Goal: Task Accomplishment & Management: Complete application form

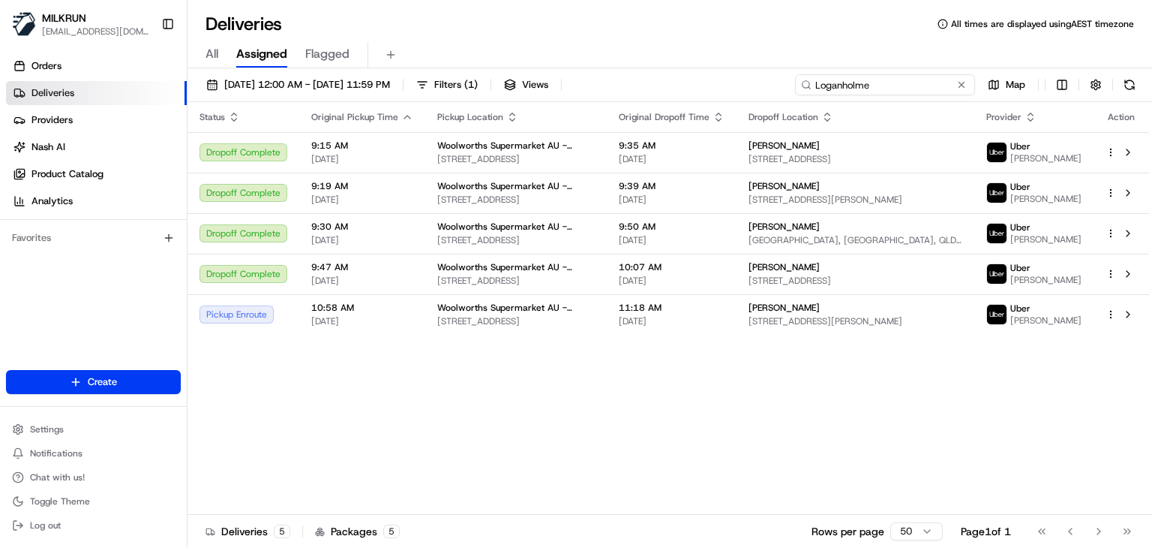
click at [938, 86] on input "Loganholme" at bounding box center [885, 84] width 180 height 21
paste input "Albion Park"
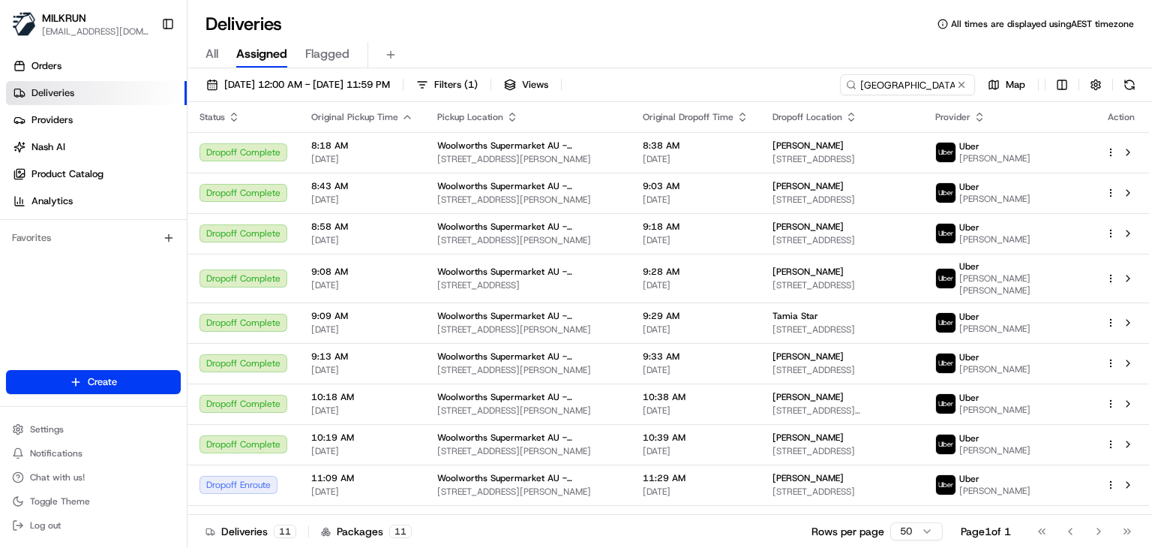
click at [741, 48] on div "All Assigned Flagged" at bounding box center [670, 55] width 965 height 26
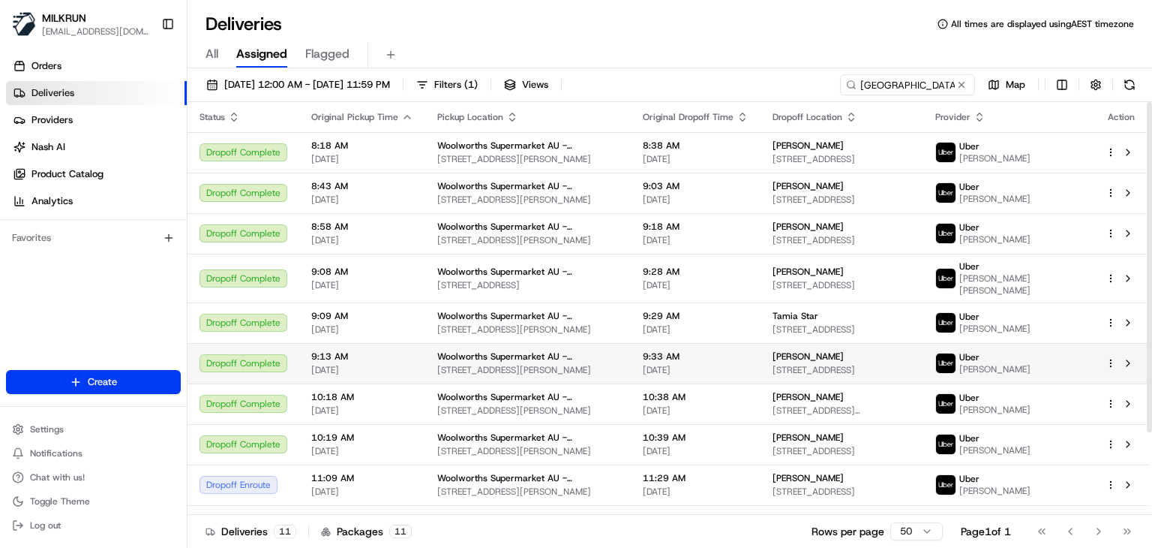
scroll to position [103, 0]
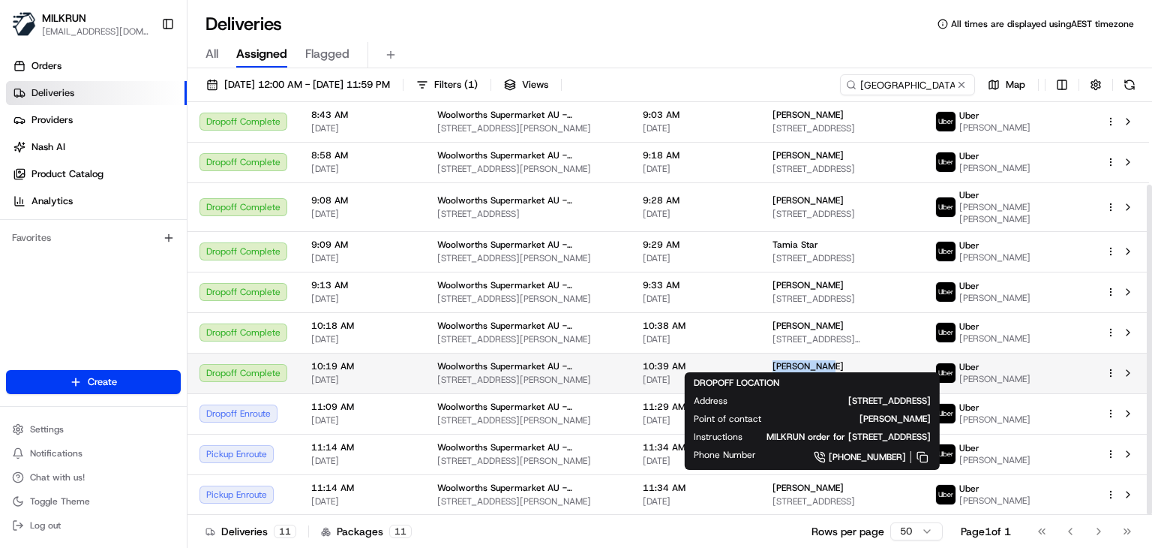
drag, startPoint x: 819, startPoint y: 347, endPoint x: 758, endPoint y: 346, distance: 60.8
click at [773, 360] on div "Demi Mendez" at bounding box center [842, 366] width 139 height 12
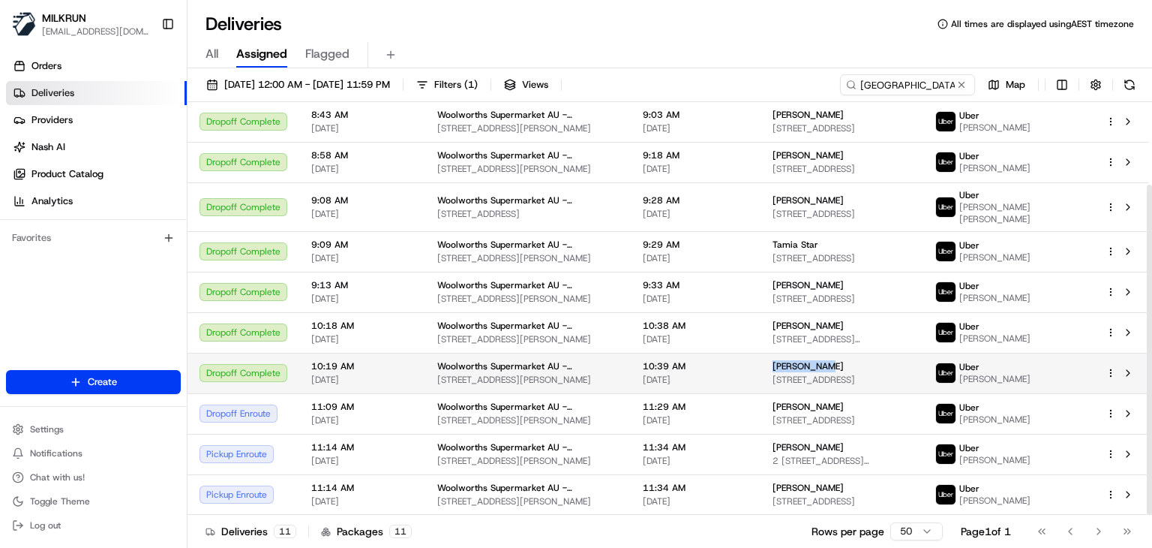
copy span "Demi Mendez"
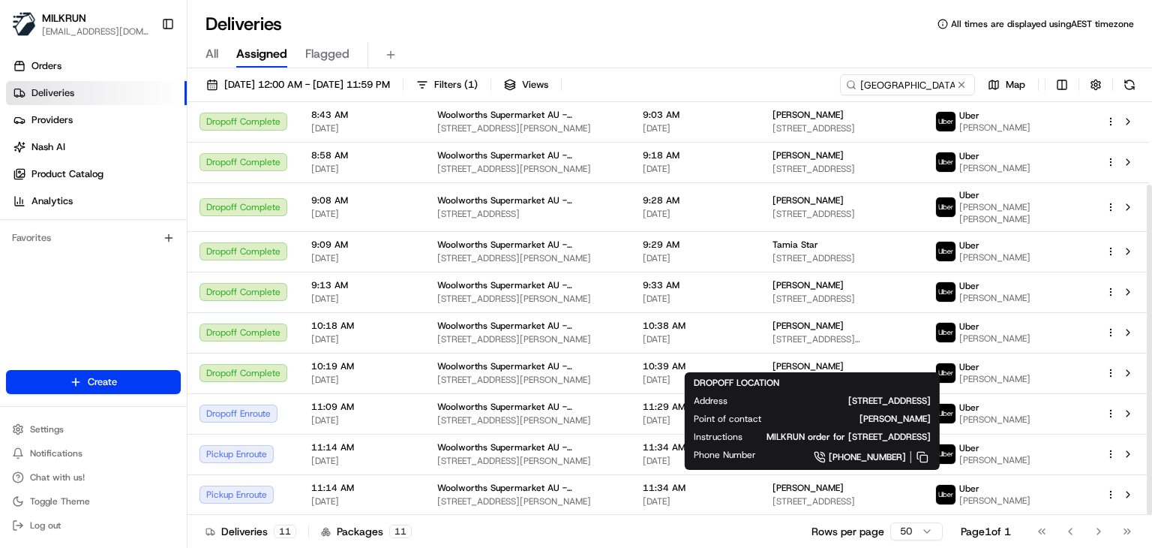
click at [782, 29] on div "Deliveries All times are displayed using AEST timezone" at bounding box center [670, 24] width 965 height 24
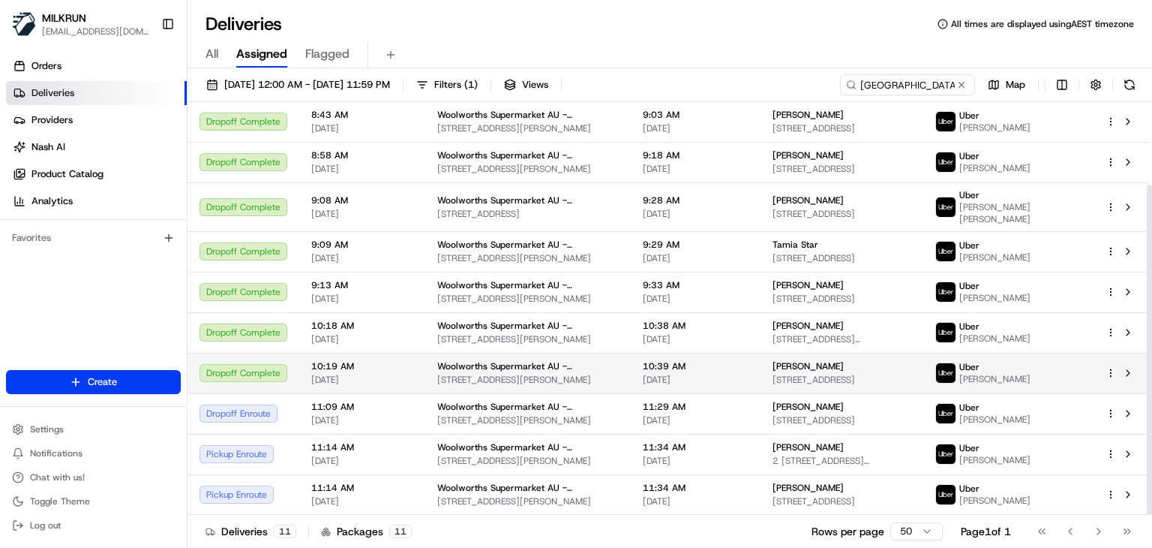
click at [1112, 360] on html "MILKRUN ssubedi2@woolworths.com.au Toggle Sidebar Orders Deliveries Providers N…" at bounding box center [576, 274] width 1152 height 548
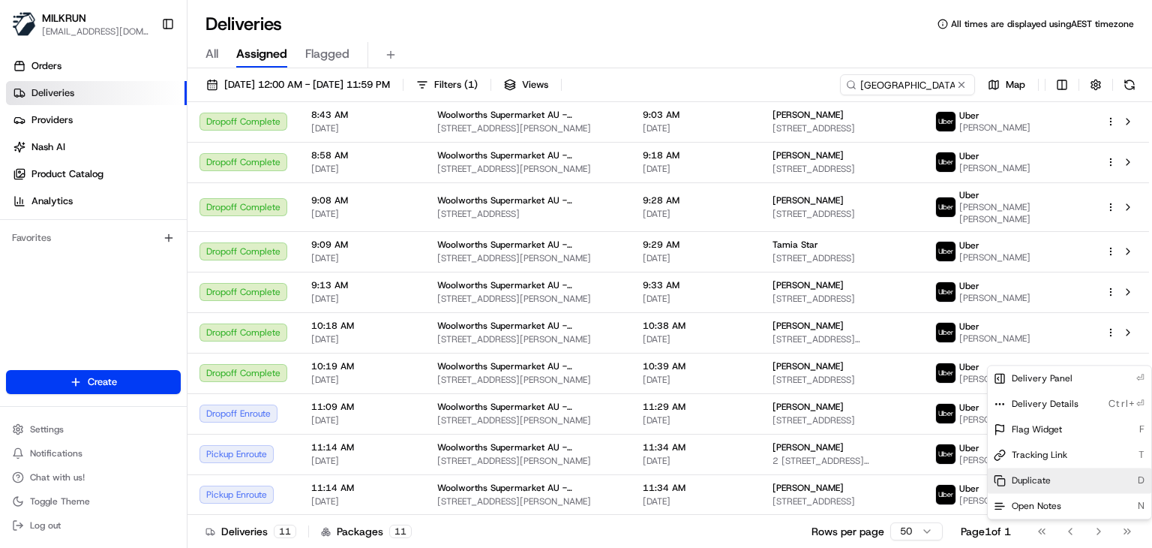
click at [1046, 481] on span "Duplicate" at bounding box center [1031, 480] width 39 height 12
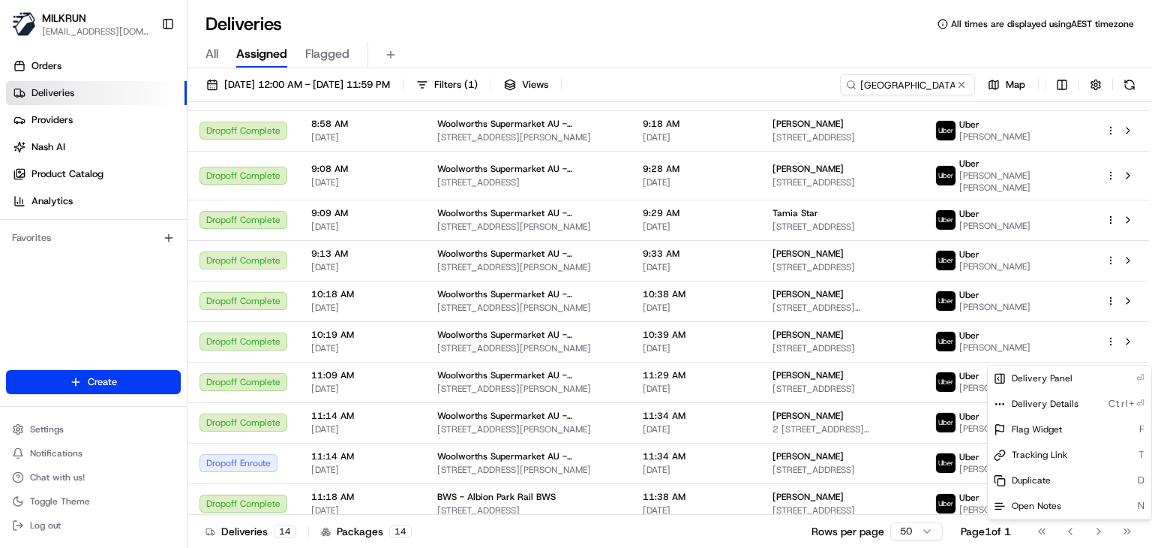
click at [934, 85] on html "MILKRUN ssubedi2@woolworths.com.au Toggle Sidebar Orders Deliveries Providers N…" at bounding box center [576, 274] width 1152 height 548
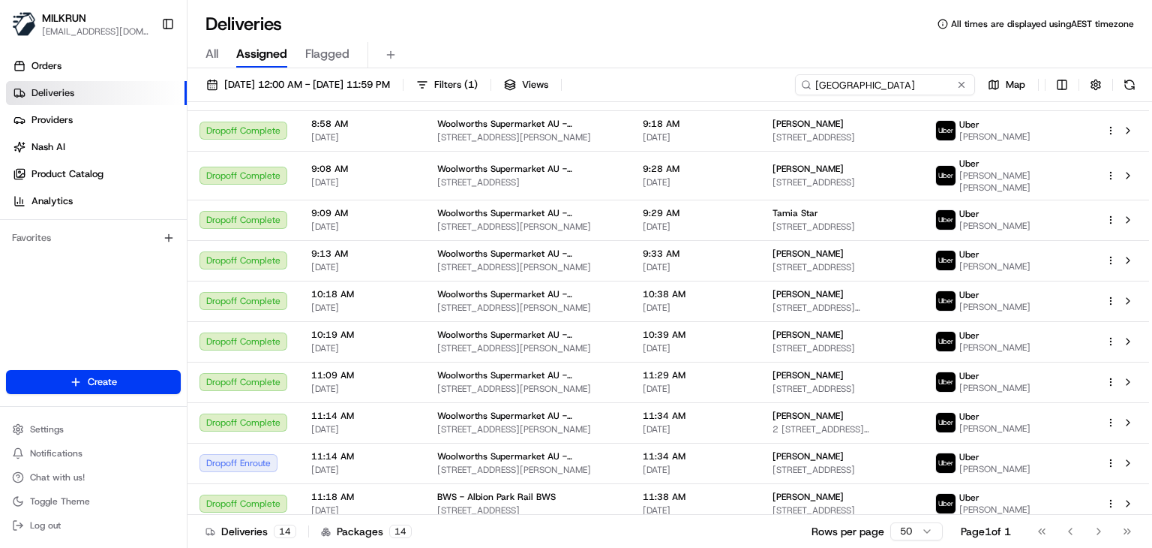
click at [934, 85] on input "Albion Park" at bounding box center [885, 84] width 180 height 21
paste input "Gosford"
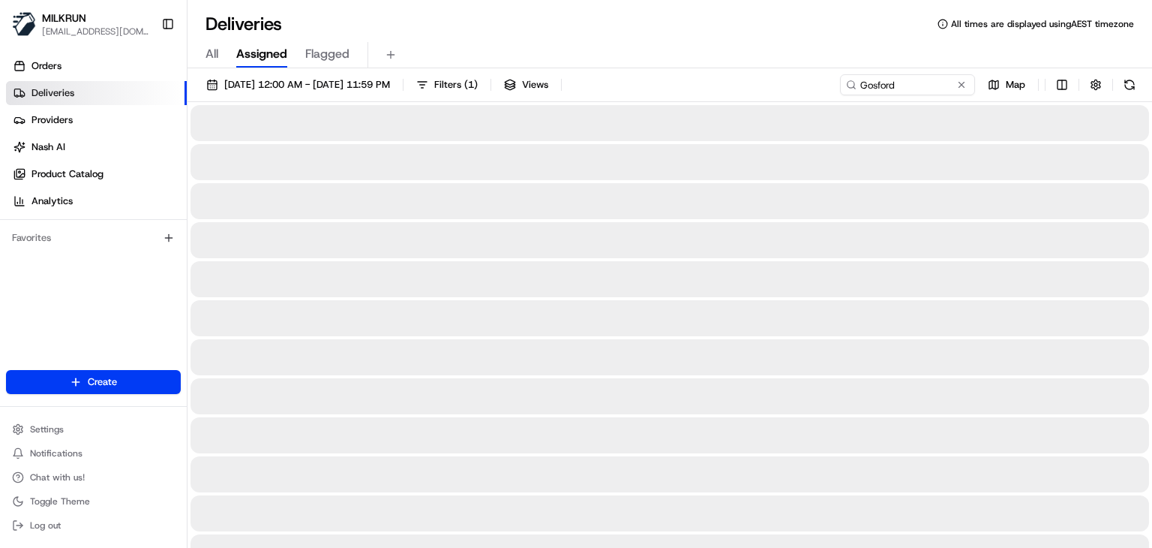
click at [755, 54] on div "All Assigned Flagged" at bounding box center [670, 55] width 965 height 26
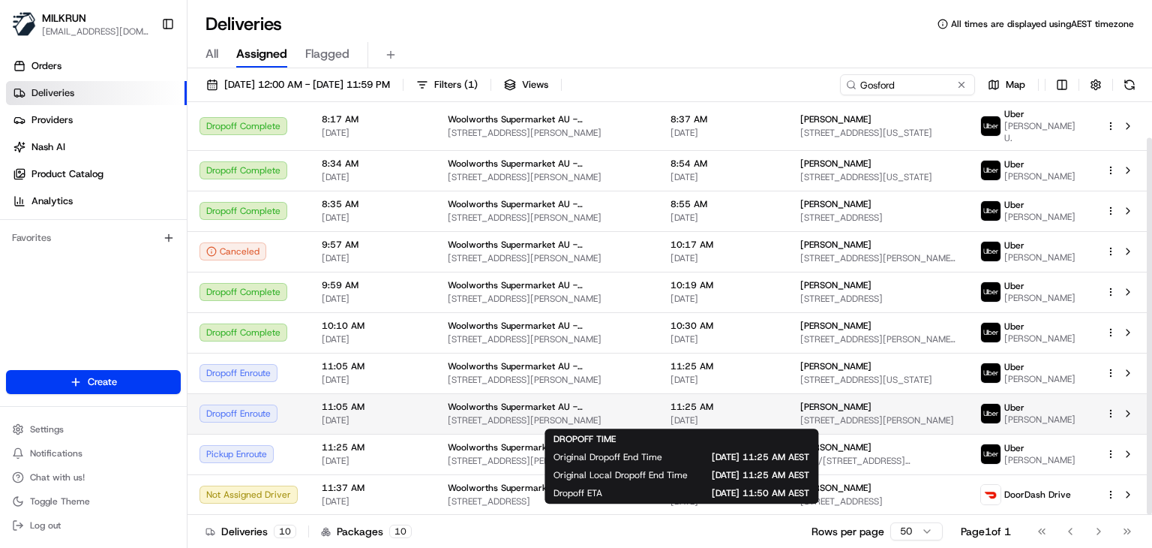
scroll to position [38, 0]
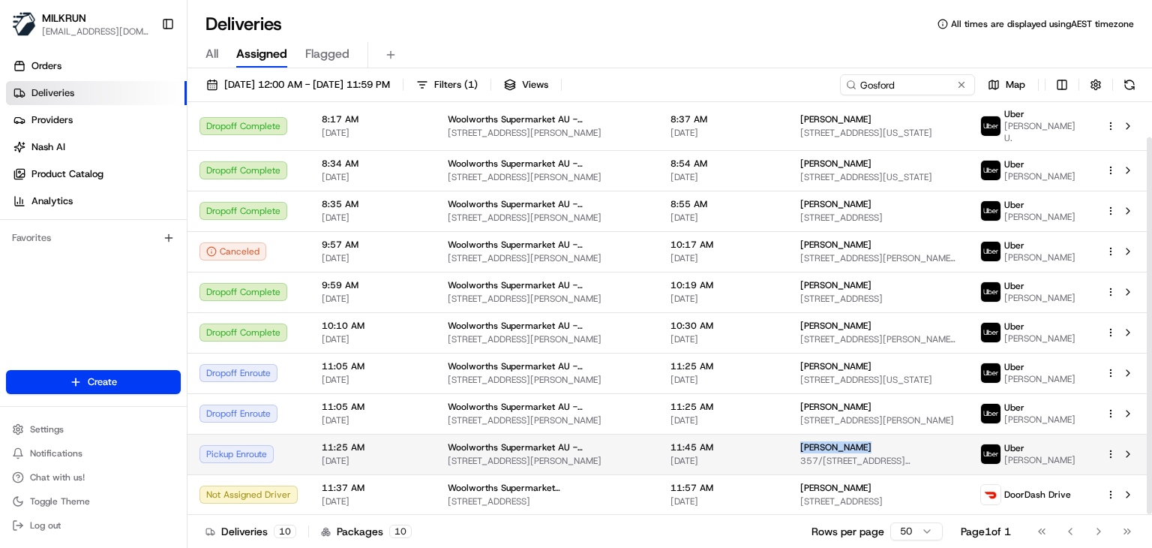
drag, startPoint x: 833, startPoint y: 448, endPoint x: 771, endPoint y: 446, distance: 61.6
click at [801, 446] on div "daniel wymark" at bounding box center [879, 447] width 156 height 12
copy span "daniel wymark"
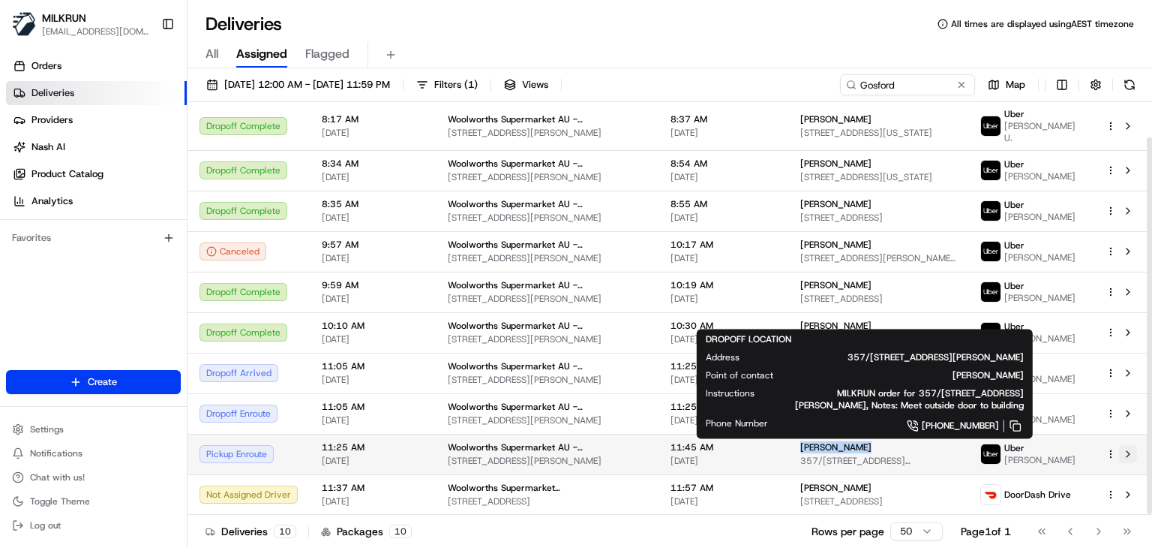
click at [1121, 458] on button at bounding box center [1128, 454] width 18 height 18
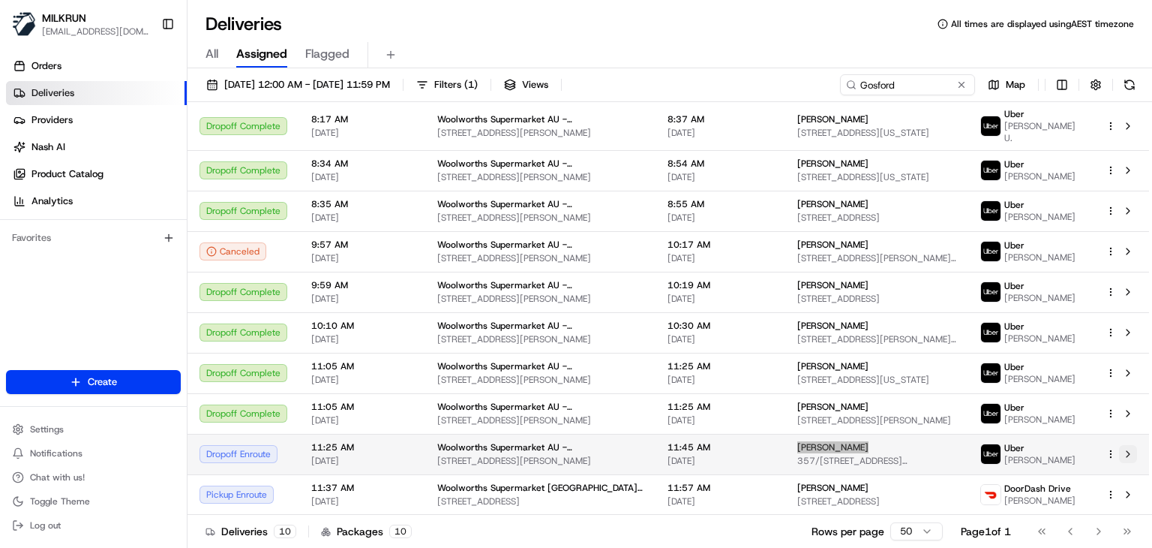
scroll to position [30, 0]
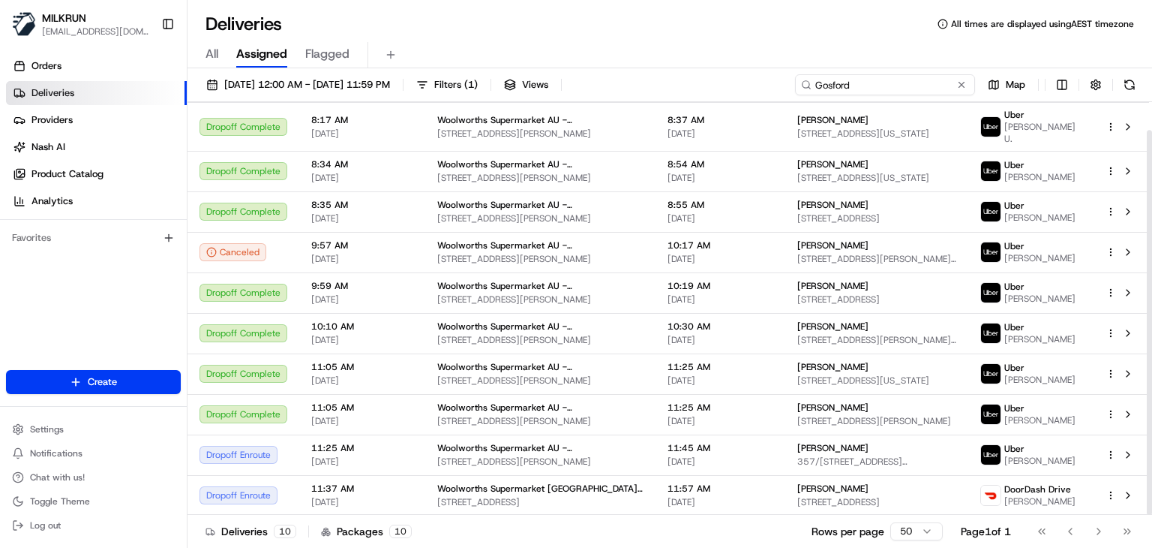
click at [910, 90] on input "Gosford" at bounding box center [885, 84] width 180 height 21
paste input "Deer Park"
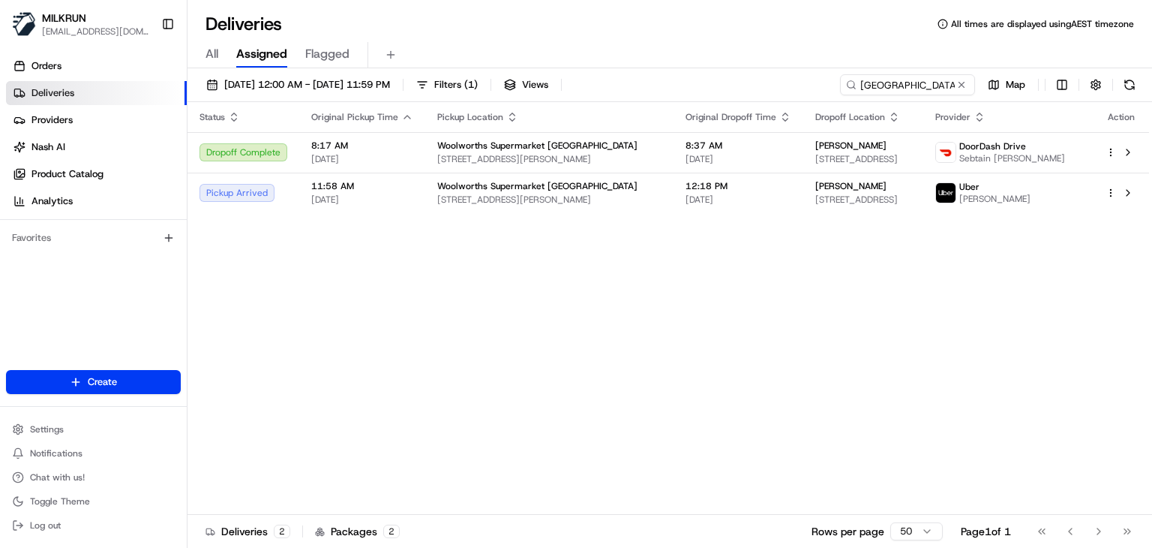
click at [698, 54] on div "All Assigned Flagged" at bounding box center [670, 55] width 965 height 26
click at [921, 88] on input "Deer Park" at bounding box center [885, 84] width 180 height 21
paste input "Neutral Bay Village"
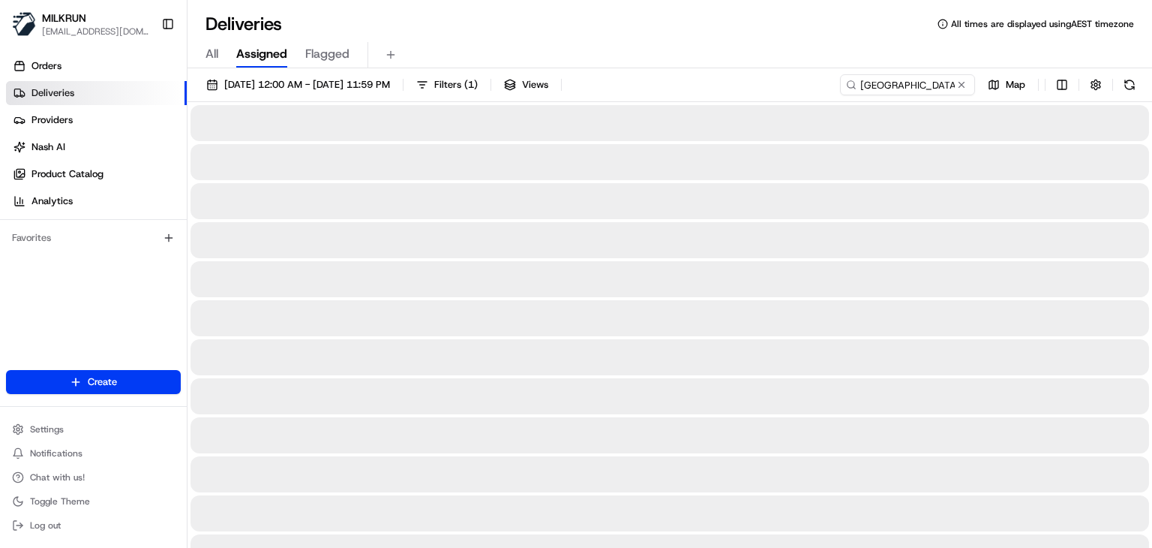
click at [737, 50] on div "All Assigned Flagged" at bounding box center [670, 55] width 965 height 26
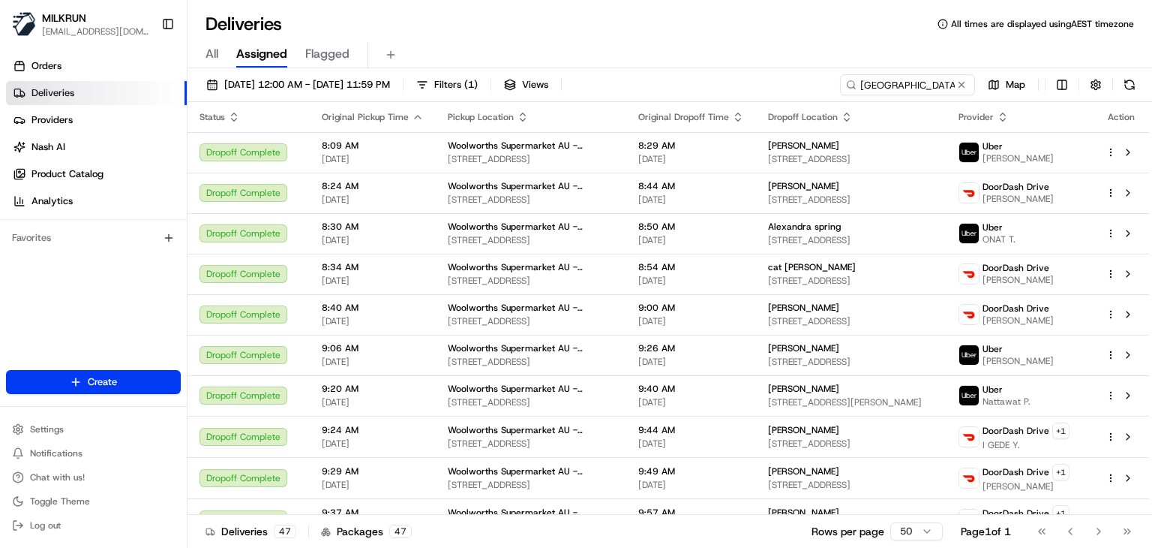
click at [705, 44] on div "All Assigned Flagged" at bounding box center [670, 55] width 965 height 26
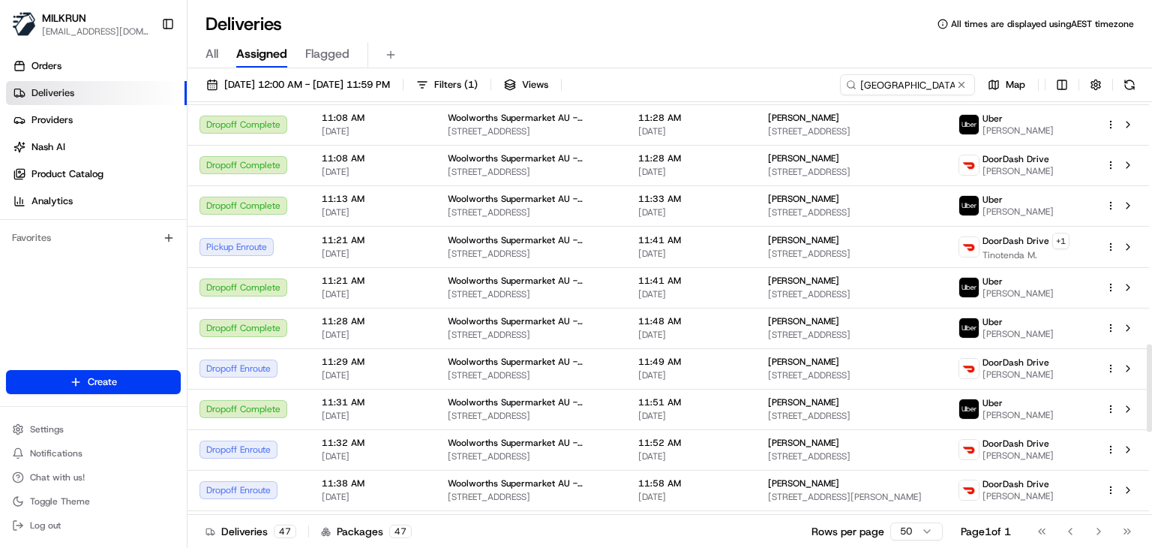
scroll to position [1140, 0]
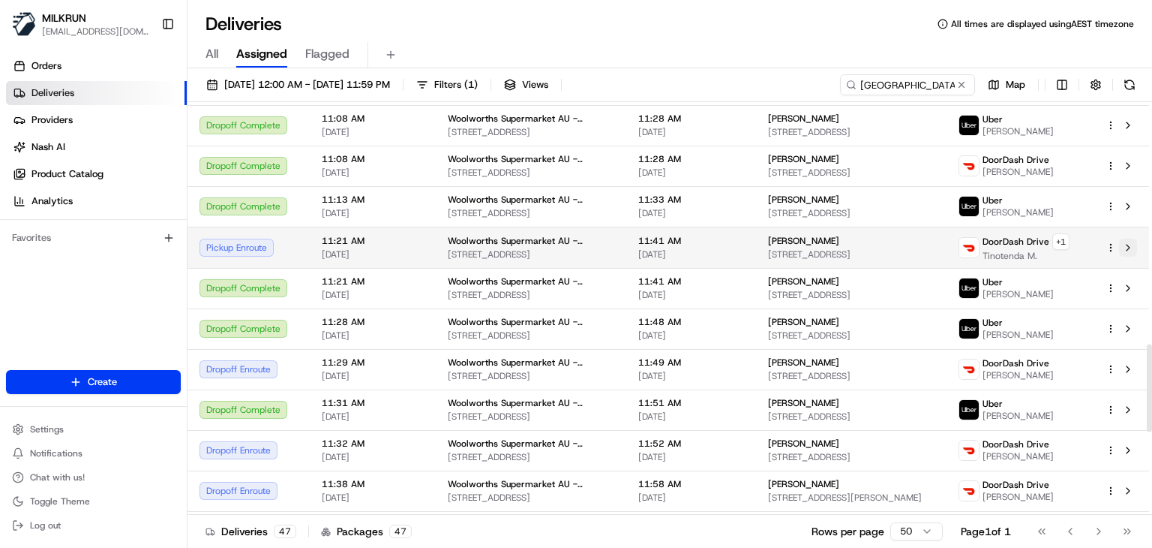
click at [1135, 239] on button at bounding box center [1128, 248] width 18 height 18
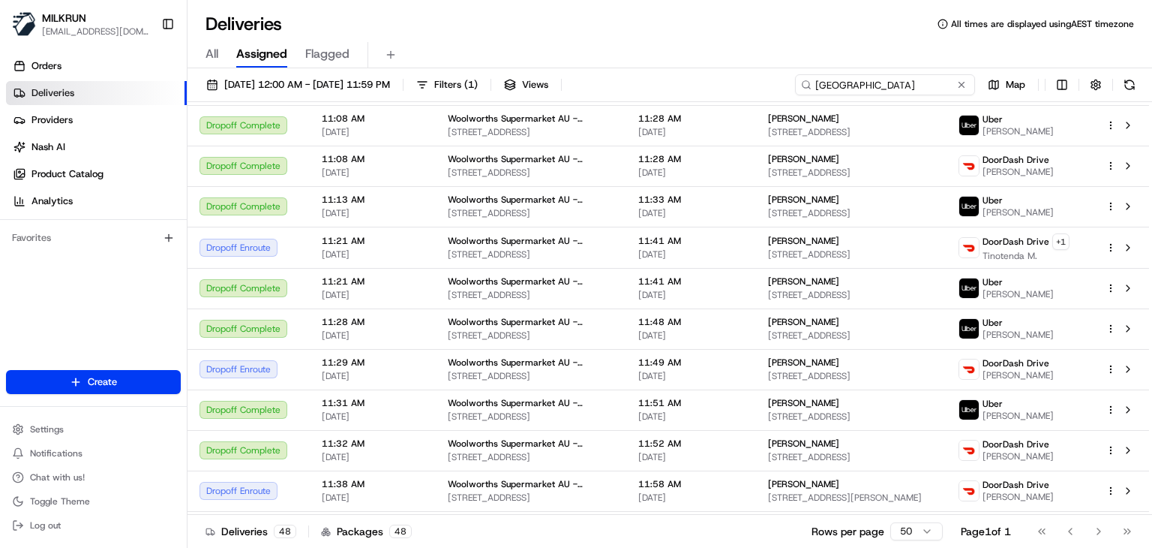
click at [946, 85] on input "Neutral Bay Village" at bounding box center [885, 84] width 180 height 21
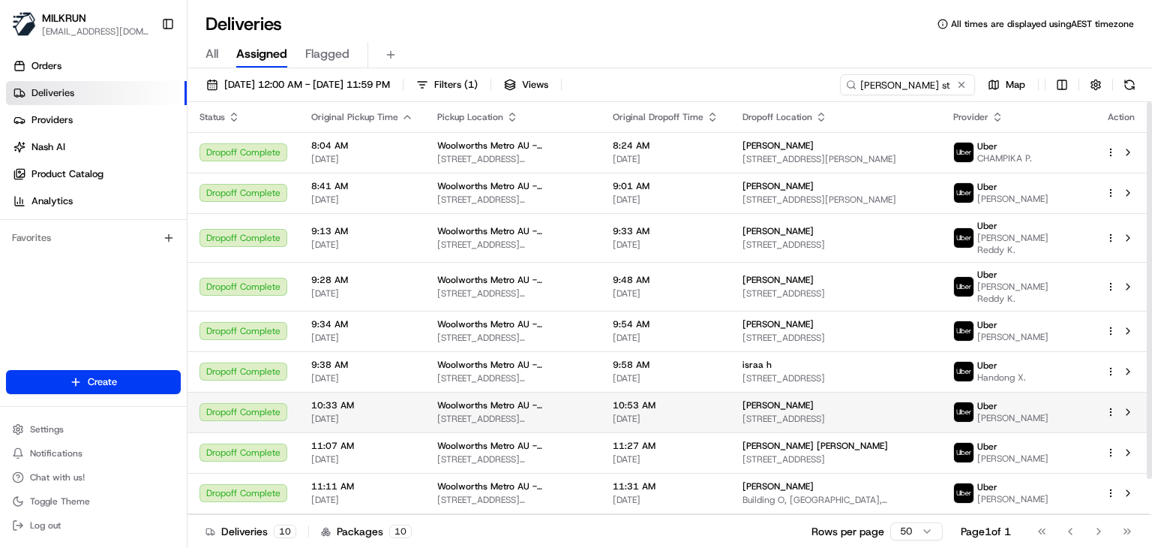
scroll to position [39, 0]
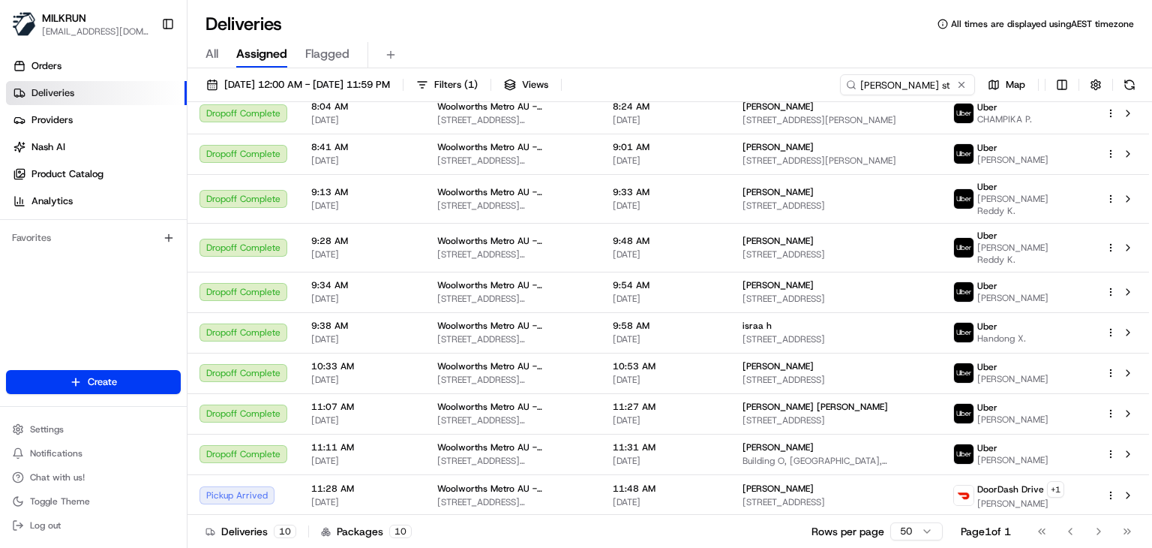
click at [728, 532] on div "Deliveries 10 Packages 10 Rows per page 50 Page 1 of 1 Go to first page Go to p…" at bounding box center [670, 531] width 965 height 34
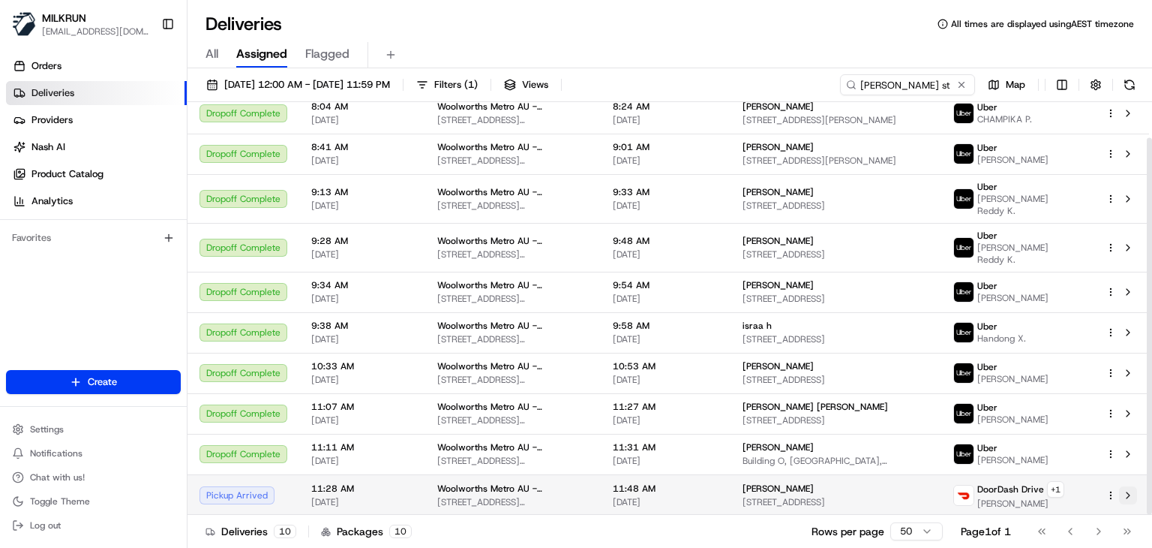
click at [1129, 493] on button at bounding box center [1128, 495] width 18 height 18
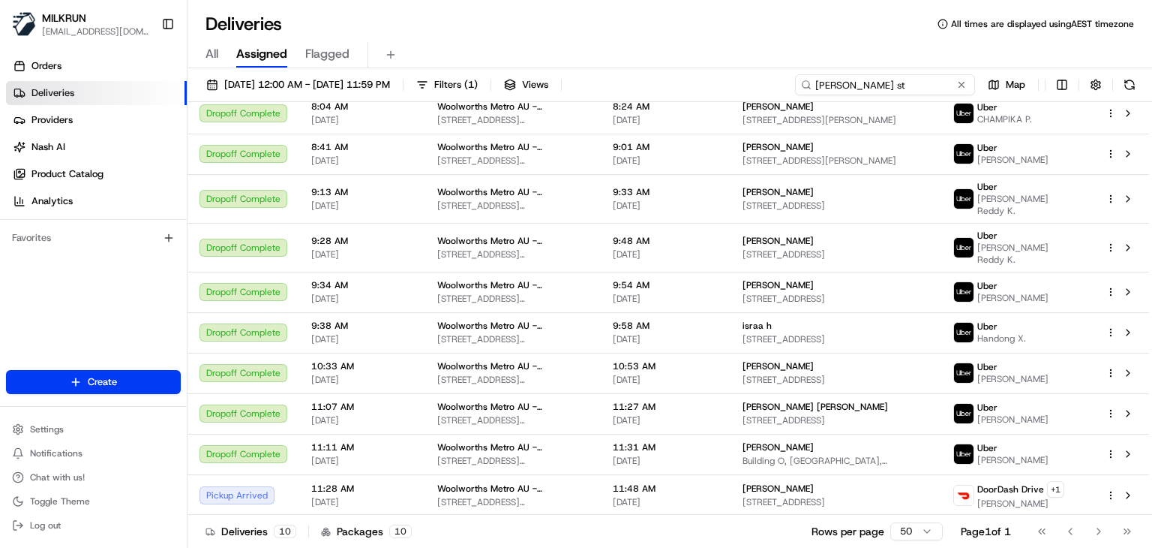
click at [909, 91] on input "carter st" at bounding box center [885, 84] width 180 height 21
paste input "Craigieburn Highlands ("
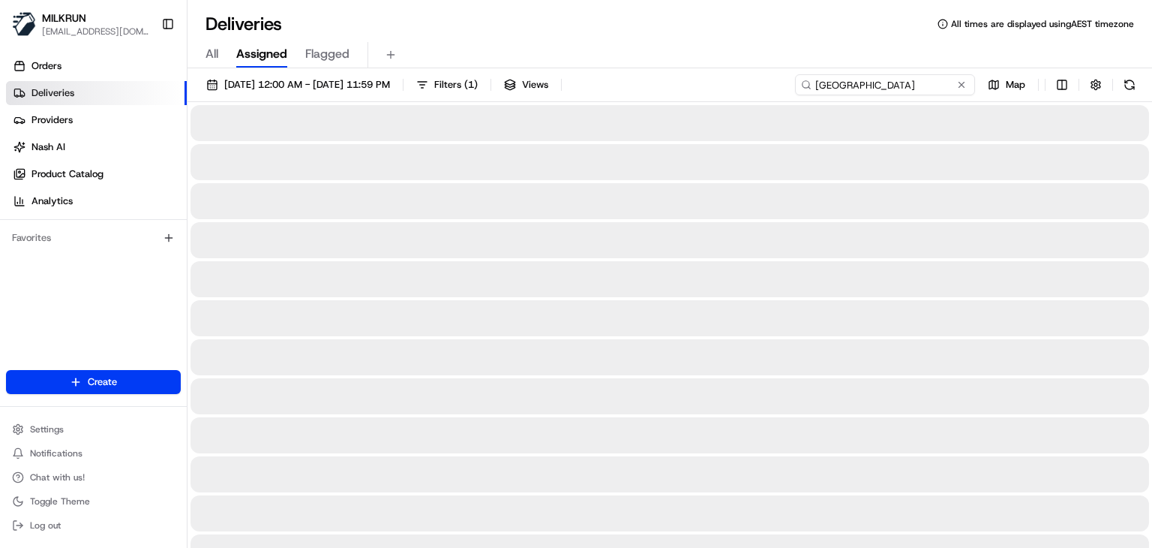
type input "Craigieburn Highlands"
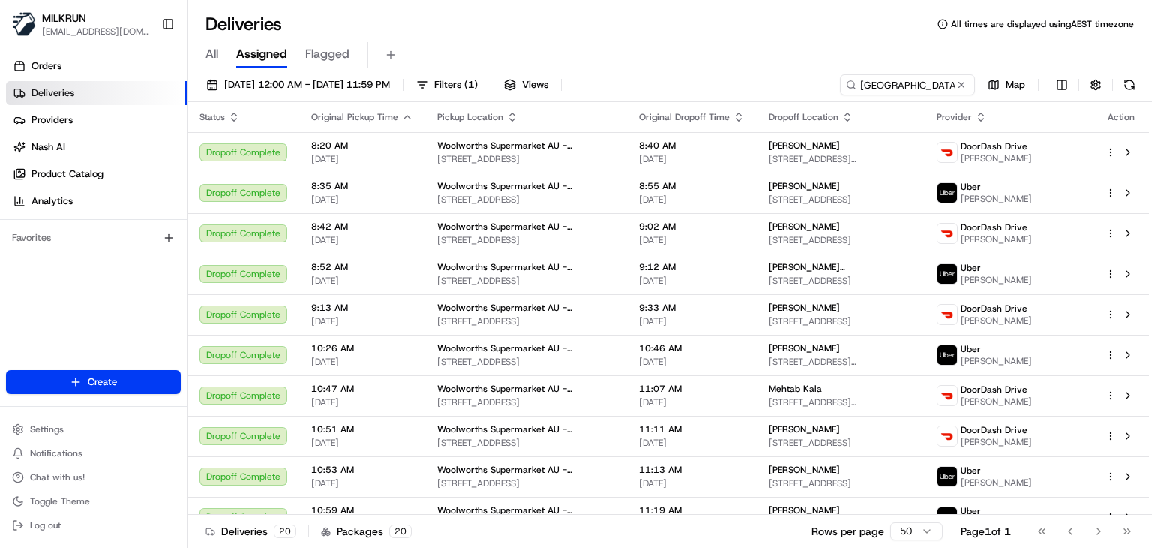
click at [716, 38] on div "All Assigned Flagged" at bounding box center [670, 52] width 965 height 32
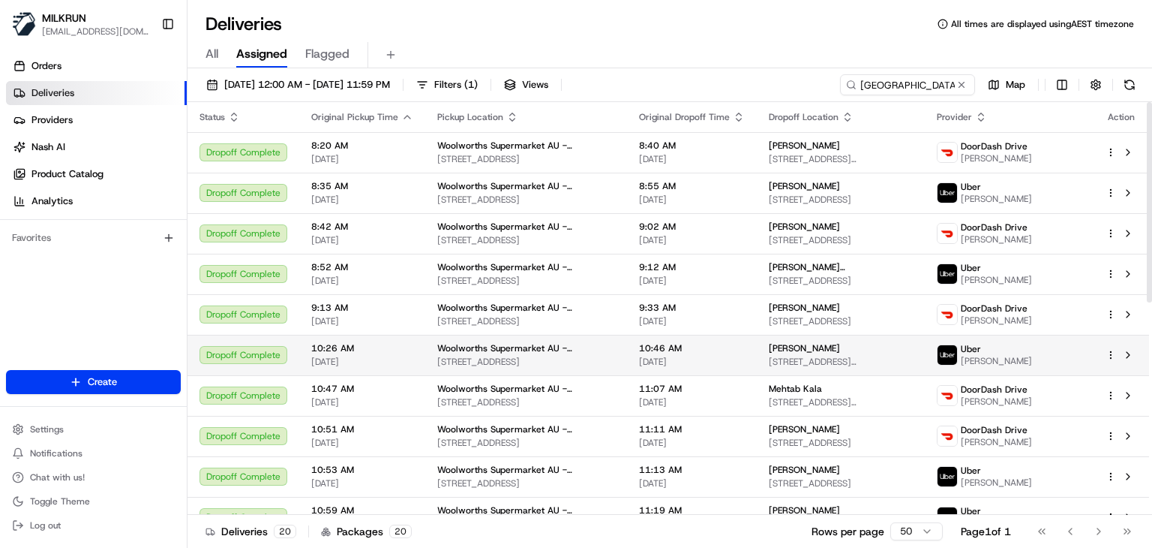
scroll to position [435, 0]
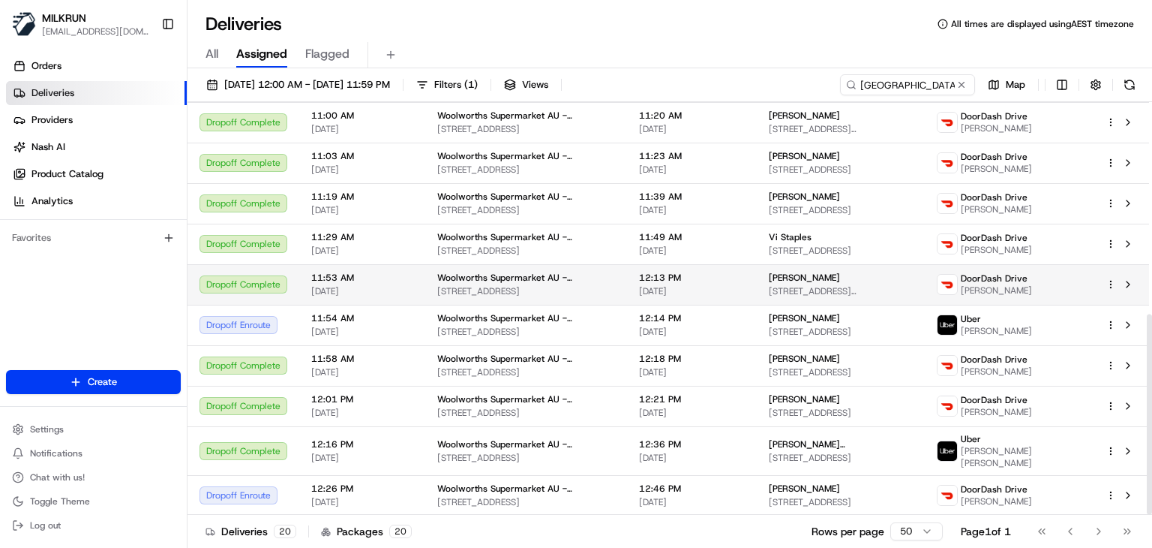
drag, startPoint x: 850, startPoint y: 283, endPoint x: 766, endPoint y: 281, distance: 84.0
click at [766, 281] on td "Nicole Marrama 81 Vautier Ave, Mickleham, VIC 3064, AU" at bounding box center [841, 284] width 168 height 41
copy span "Nicole Marrama"
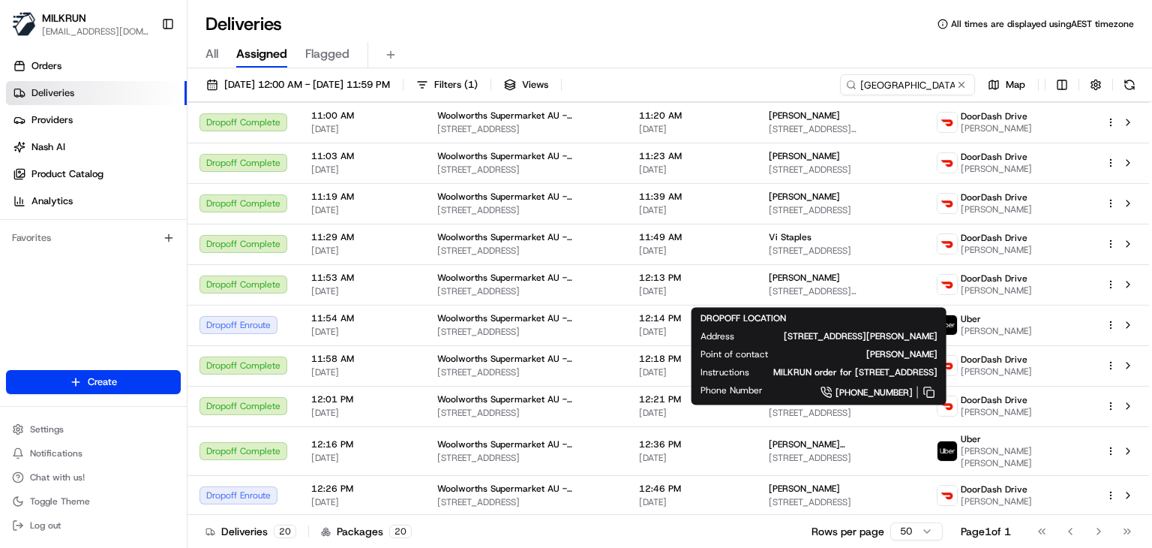
click at [729, 23] on div "Deliveries All times are displayed using AEST timezone" at bounding box center [670, 24] width 965 height 24
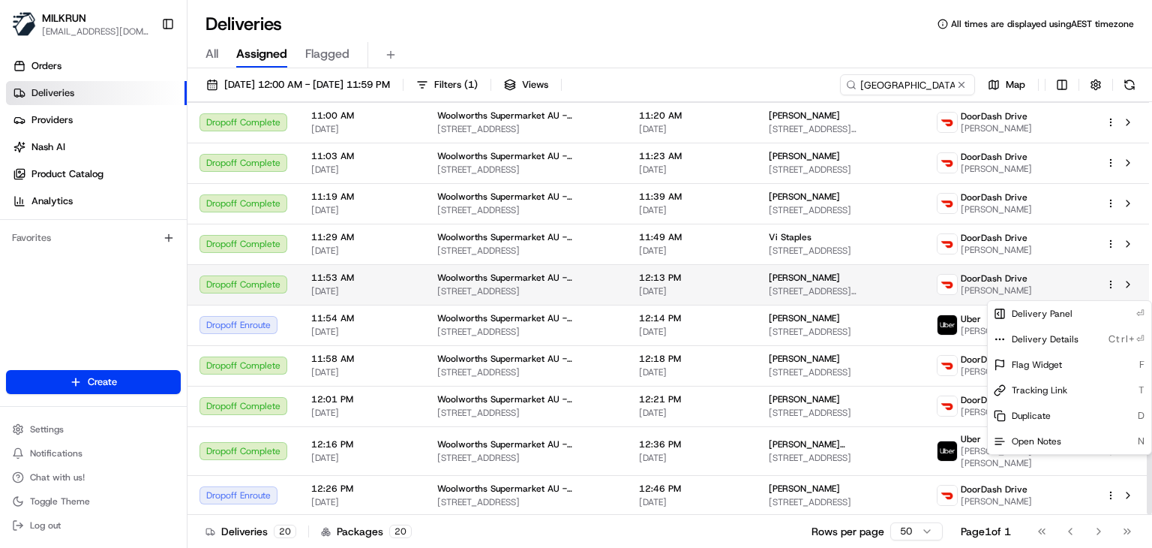
click at [1108, 295] on html "MILKRUN ssubedi2@woolworths.com.au Toggle Sidebar Orders Deliveries Providers N…" at bounding box center [576, 274] width 1152 height 548
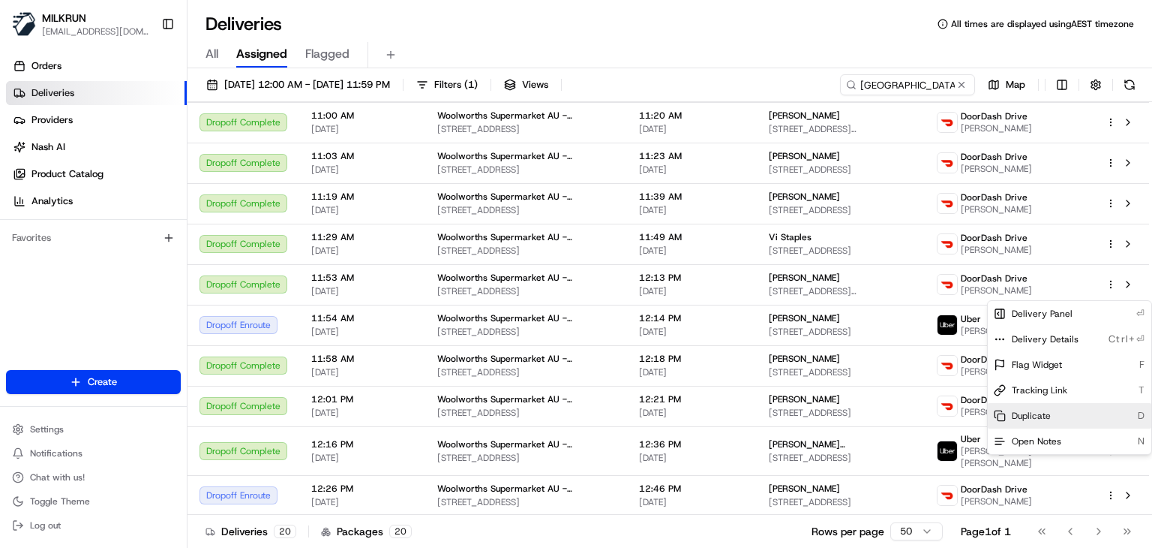
click at [1035, 418] on span "Duplicate" at bounding box center [1031, 416] width 39 height 12
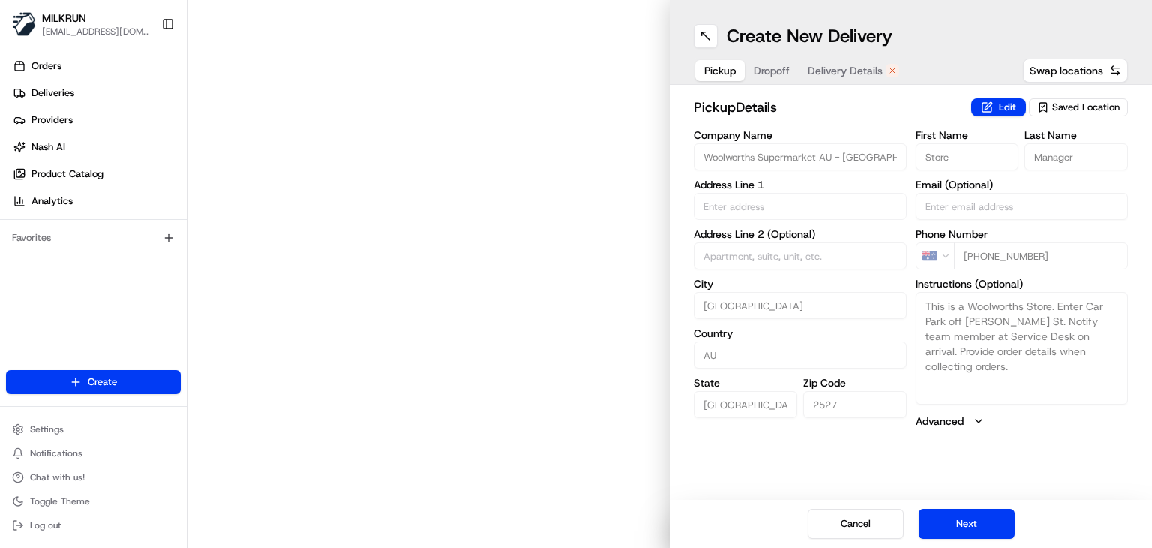
type input "60 Terry Street"
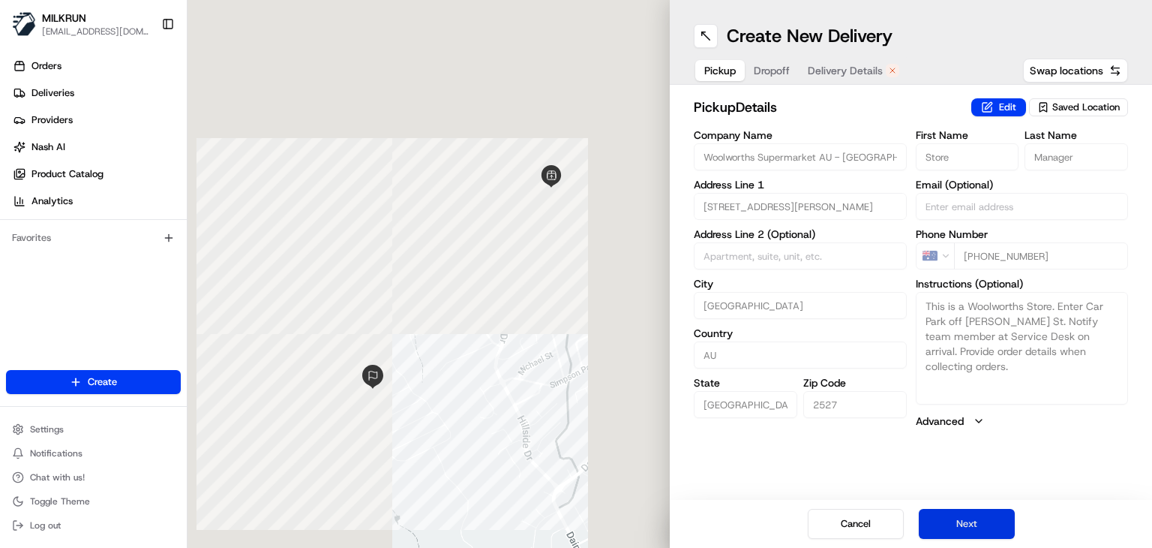
click at [963, 527] on button "Next" at bounding box center [967, 524] width 96 height 30
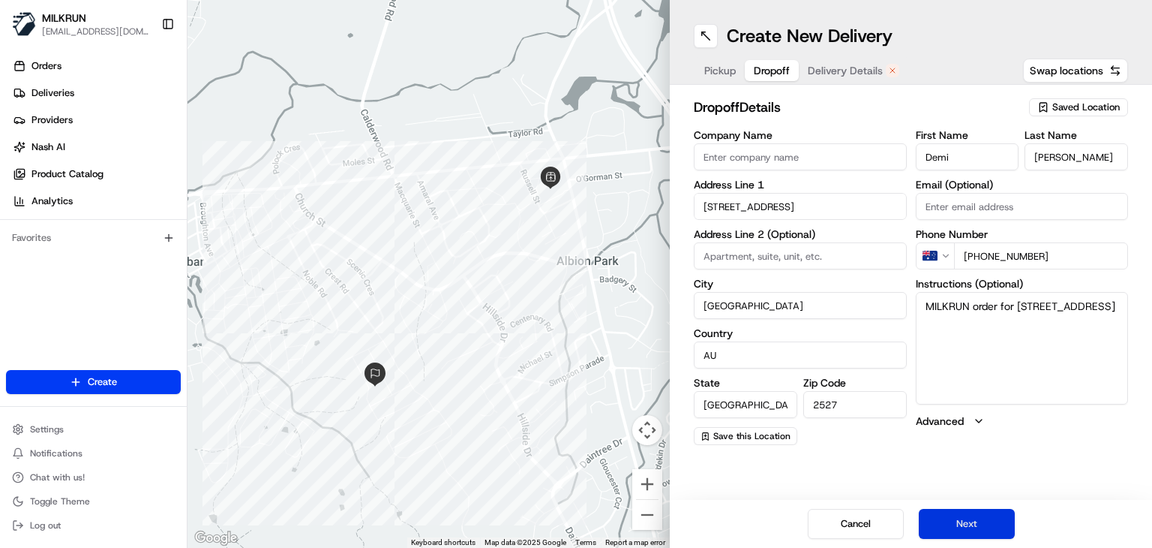
click at [963, 527] on button "Next" at bounding box center [967, 524] width 96 height 30
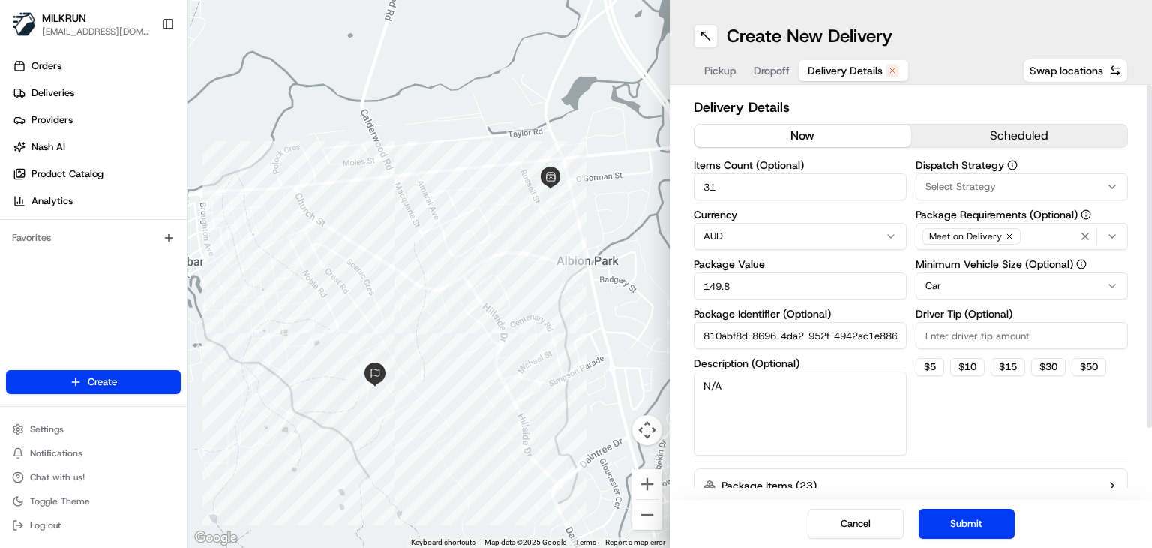
click at [826, 141] on button "now" at bounding box center [803, 136] width 217 height 23
click at [950, 532] on button "Submit" at bounding box center [967, 524] width 96 height 30
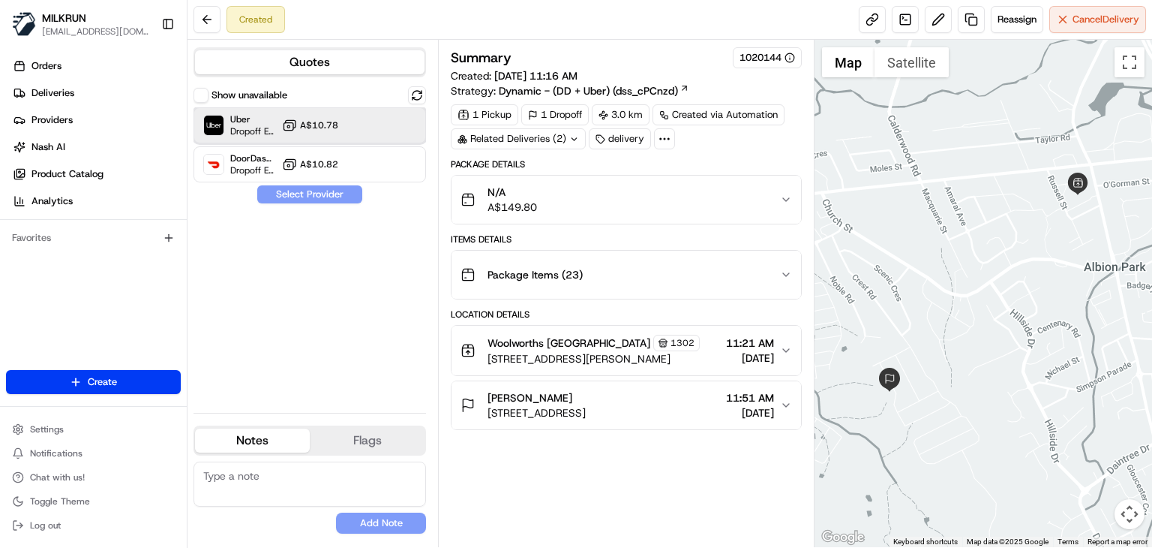
click at [396, 119] on div "Uber Dropoff ETA 33 minutes A$10.78" at bounding box center [310, 125] width 233 height 36
click at [328, 200] on button "Assign Provider" at bounding box center [310, 194] width 107 height 18
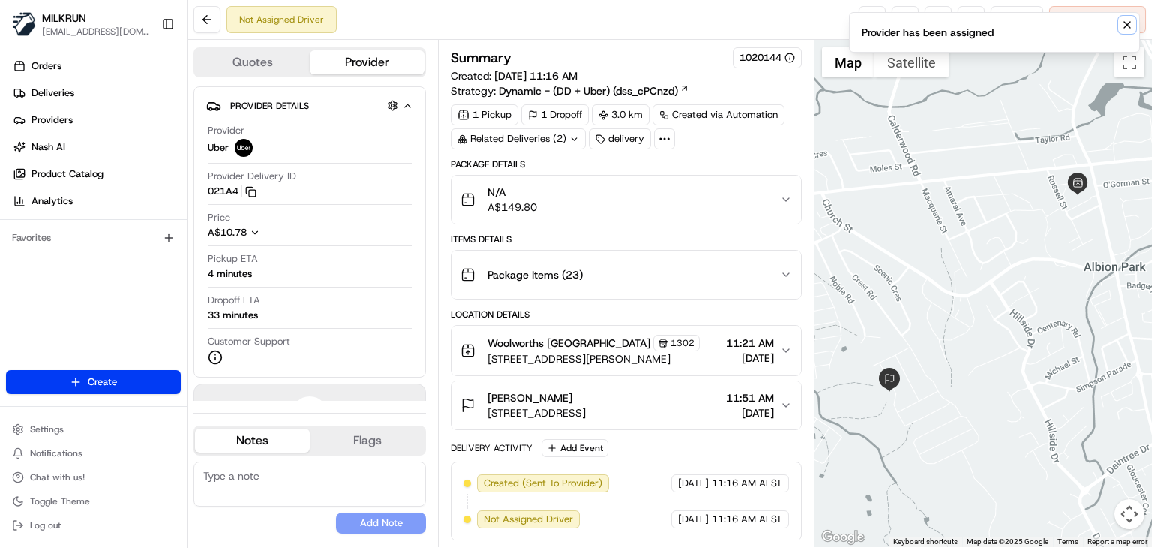
click at [1125, 24] on icon "Notifications (F8)" at bounding box center [1128, 25] width 12 height 12
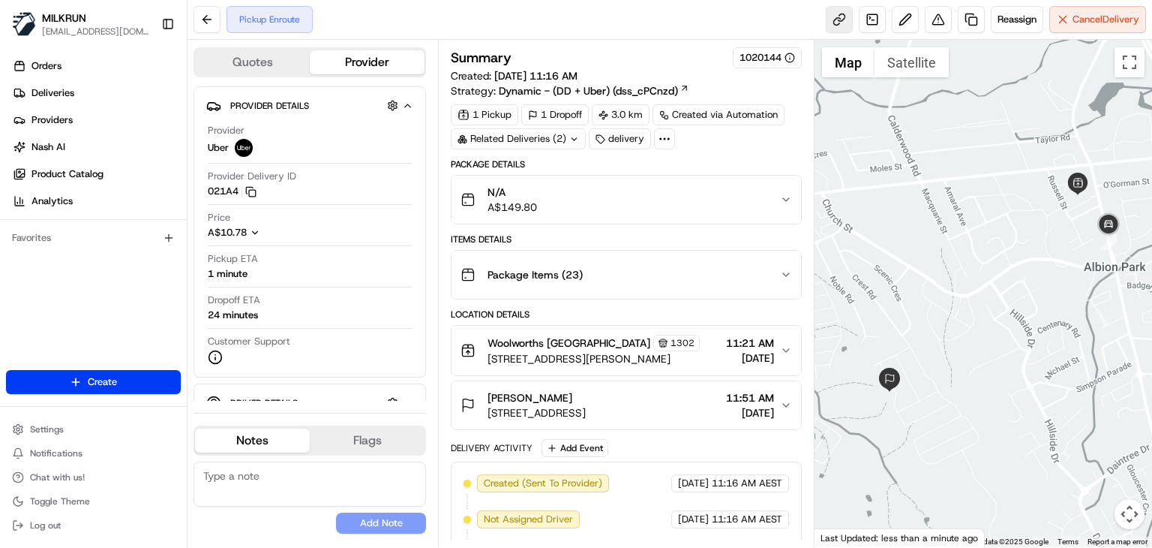
click at [837, 22] on link at bounding box center [839, 19] width 27 height 27
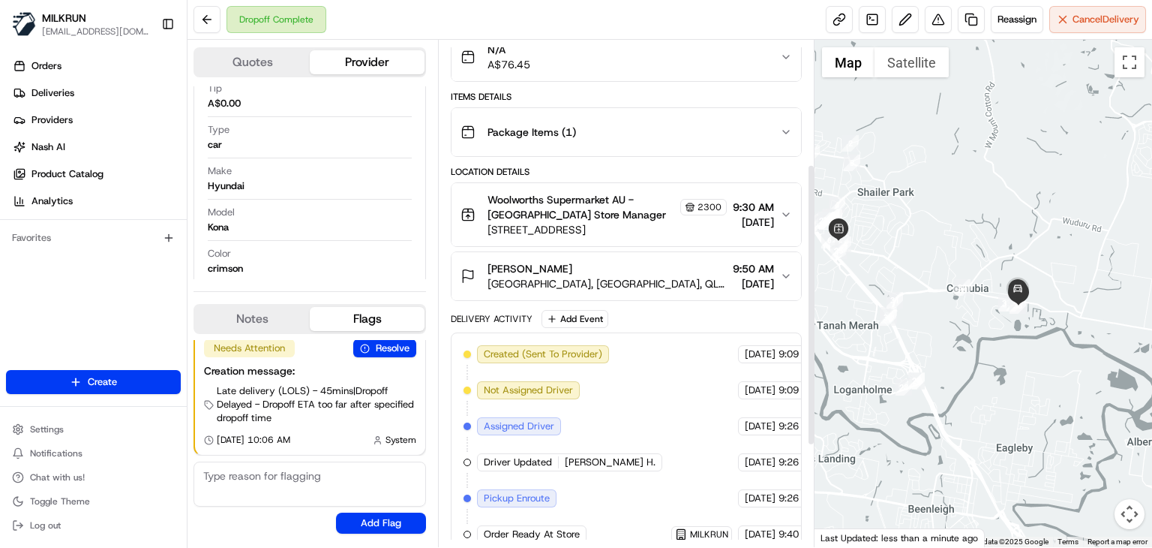
scroll to position [140, 0]
